Goal: Information Seeking & Learning: Learn about a topic

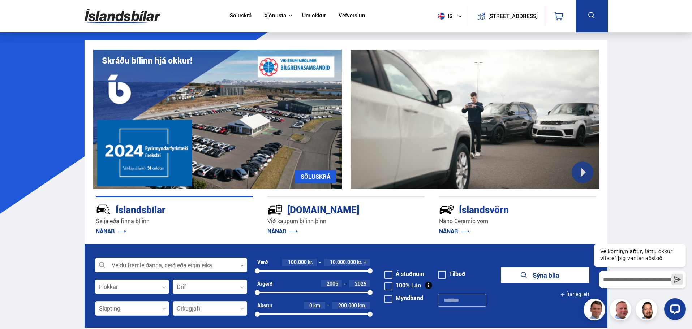
click at [123, 21] on img at bounding box center [123, 16] width 76 height 24
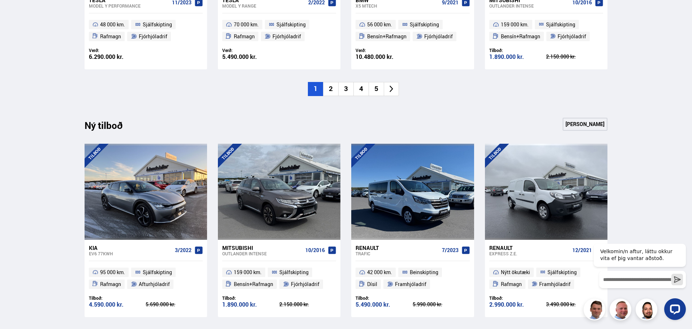
scroll to position [868, 0]
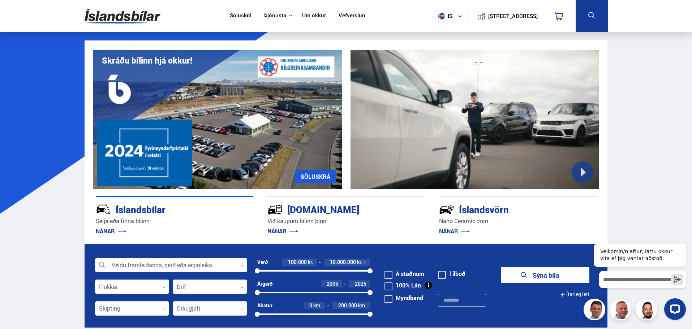
click at [319, 16] on link "Um okkur" at bounding box center [314, 16] width 24 height 8
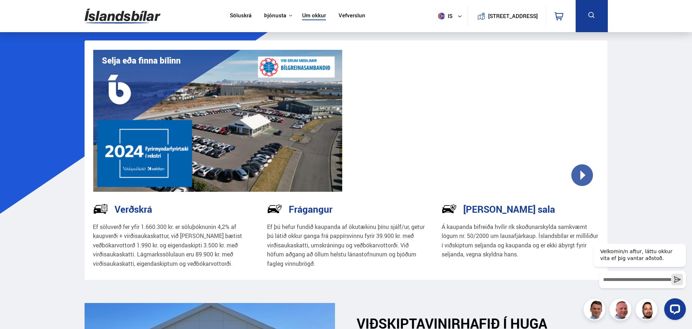
click at [106, 18] on img at bounding box center [123, 16] width 76 height 24
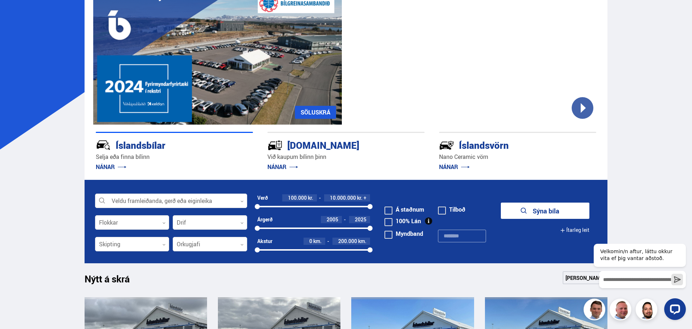
scroll to position [181, 0]
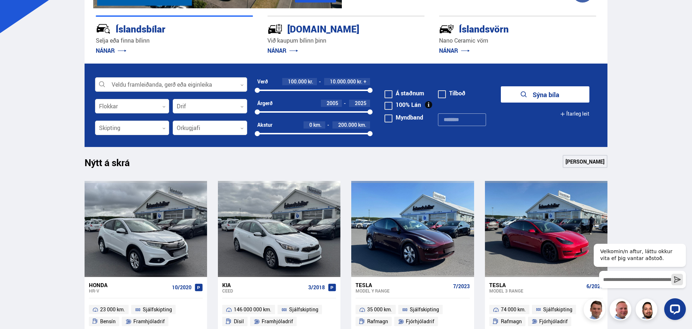
click at [176, 89] on div at bounding box center [171, 85] width 152 height 14
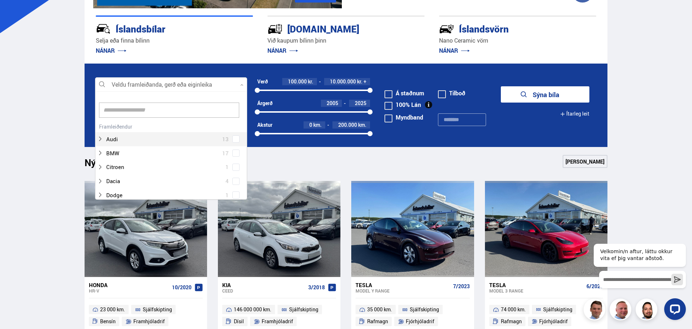
scroll to position [108, 150]
type input "******"
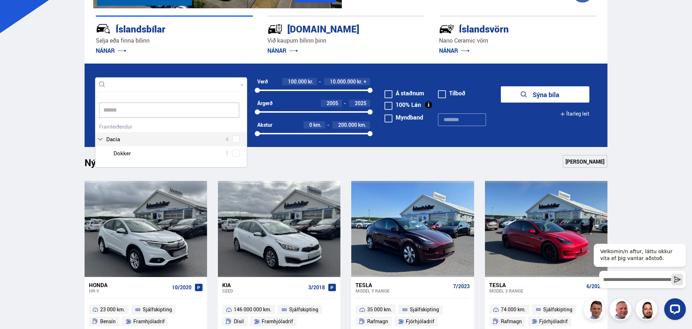
scroll to position [77, 153]
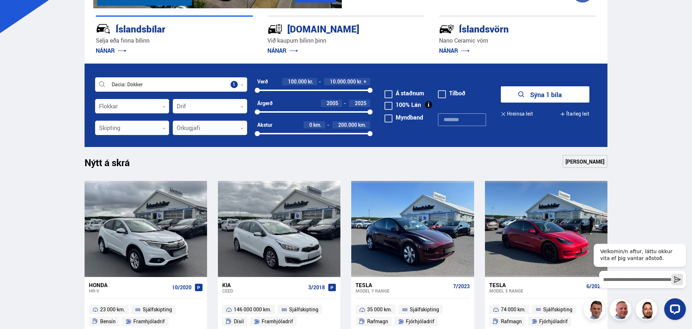
click at [550, 94] on button "Sýna 1 bíla" at bounding box center [545, 94] width 89 height 16
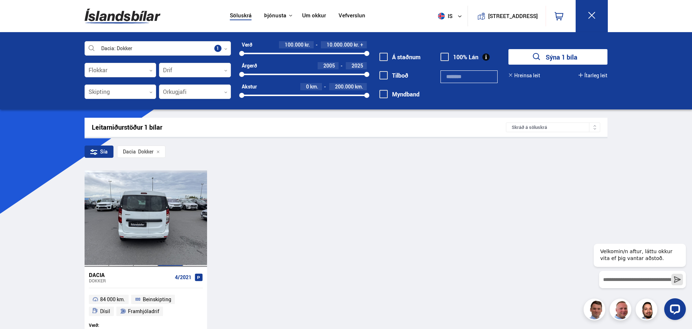
click at [173, 229] on div at bounding box center [170, 219] width 25 height 96
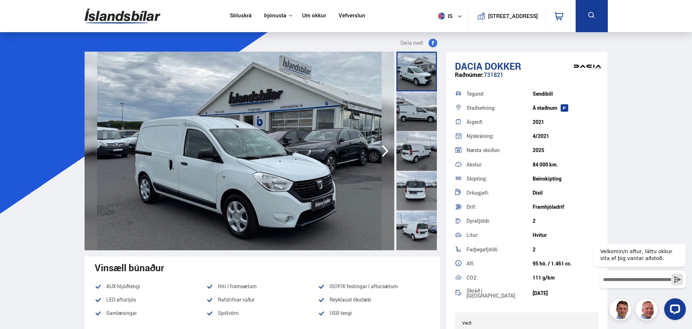
click at [588, 18] on icon at bounding box center [592, 15] width 9 height 9
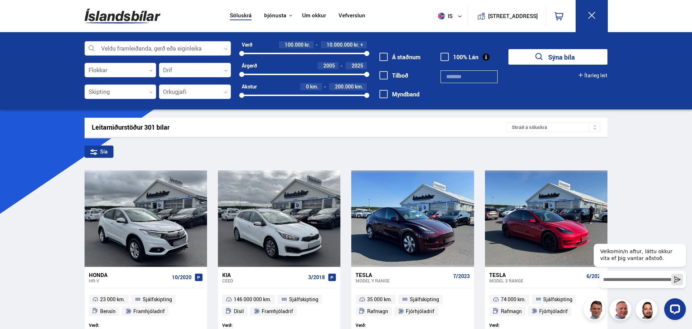
click at [170, 51] on div at bounding box center [158, 49] width 146 height 14
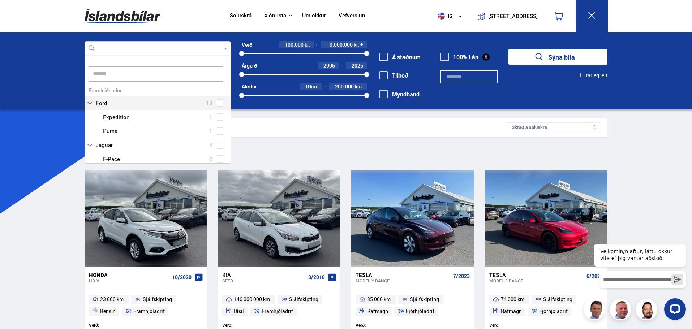
type input "*******"
click at [509, 49] on button "Sýna bíla" at bounding box center [558, 57] width 99 height 16
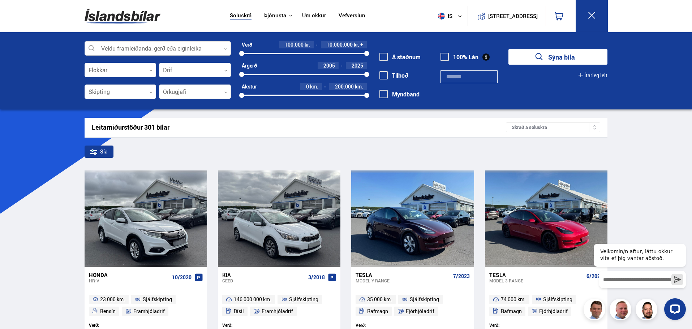
click at [178, 52] on div at bounding box center [158, 49] width 146 height 14
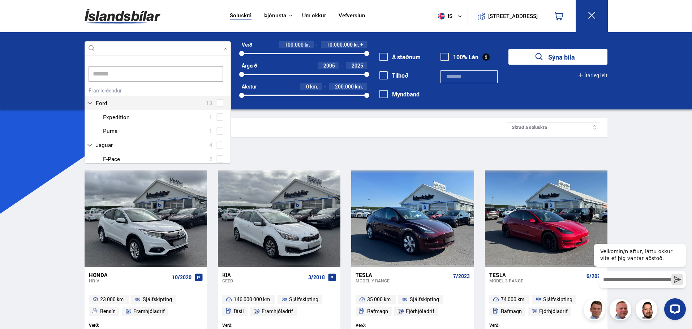
scroll to position [77, 147]
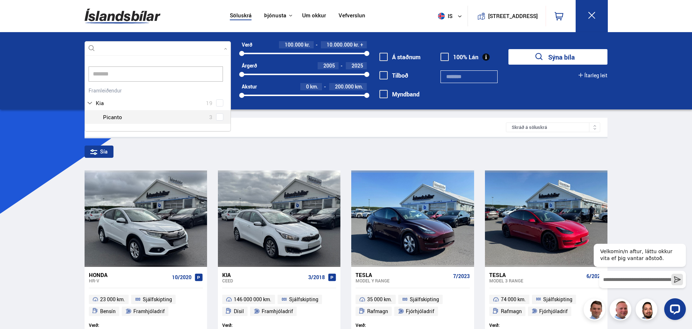
click at [222, 116] on div "Kia 19 Kia Ceed 3 Kia EV6 1 Kia Niro 2 Kia Optima 1 Kia Picanto 3 Kia Rio 1 Kia…" at bounding box center [158, 104] width 146 height 39
type input "*******"
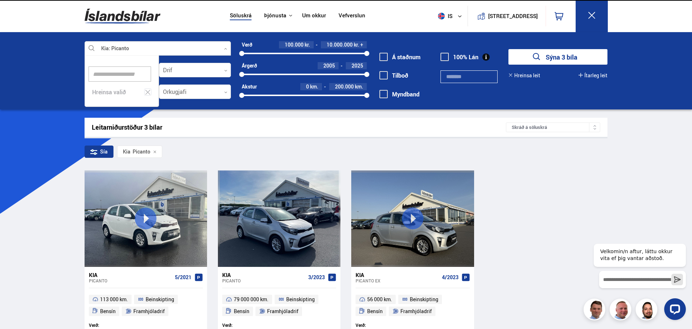
click at [567, 56] on button "Sýna 3 bíla" at bounding box center [558, 57] width 99 height 16
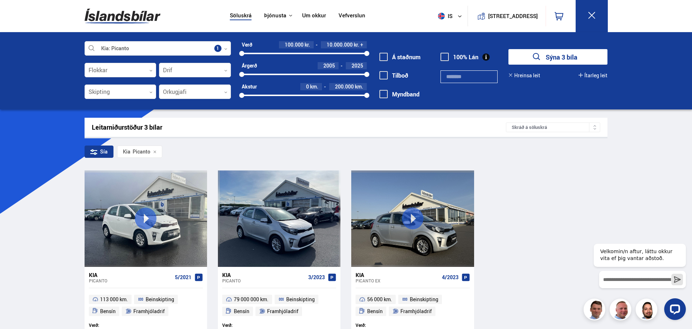
scroll to position [36, 0]
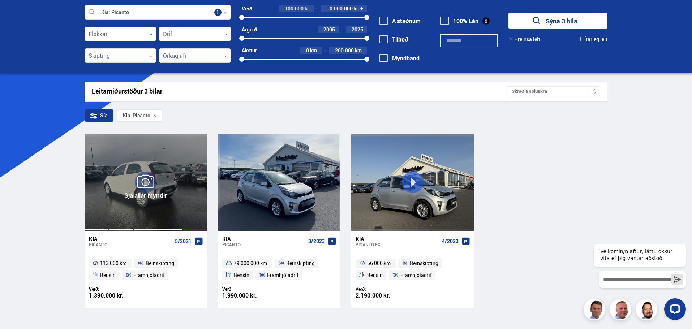
click at [192, 203] on div at bounding box center [195, 183] width 25 height 96
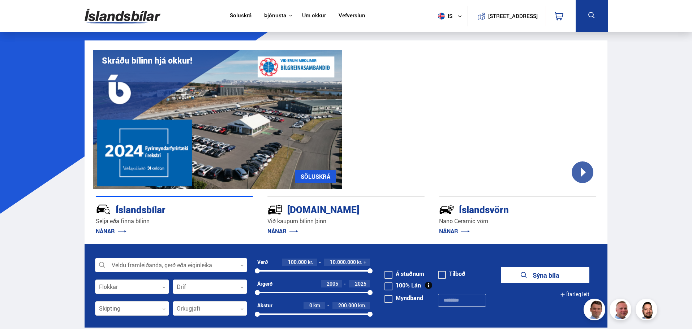
scroll to position [832, 0]
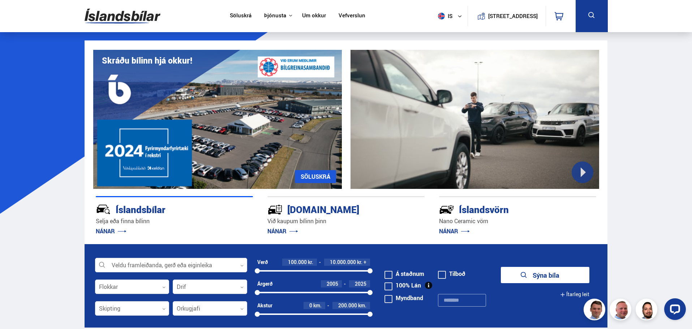
click at [312, 15] on link "Um okkur" at bounding box center [314, 16] width 24 height 8
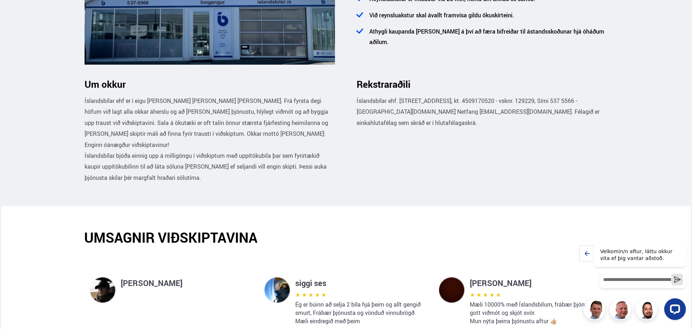
scroll to position [253, 0]
